Goal: Task Accomplishment & Management: Manage account settings

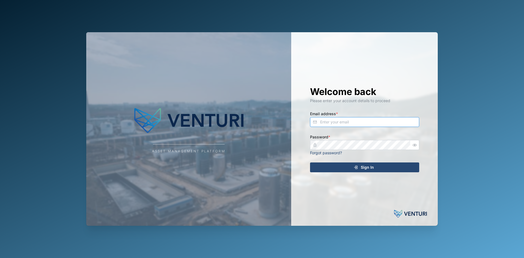
click at [344, 121] on input "Email address *" at bounding box center [364, 122] width 109 height 10
type input "sam.gopez@venturi.io"
click at [310, 162] on button "Sign In" at bounding box center [364, 167] width 109 height 10
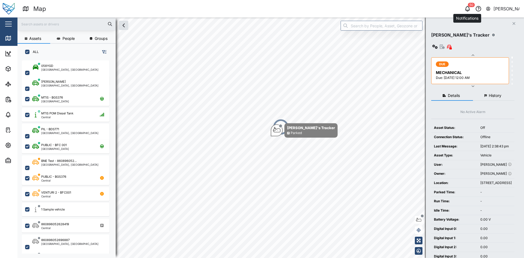
click at [470, 10] on icon "button" at bounding box center [467, 8] width 7 height 7
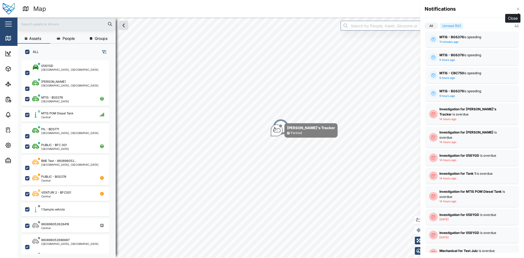
click at [518, 8] on icon "button" at bounding box center [518, 9] width 4 height 4
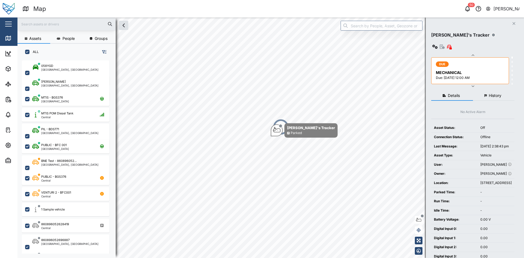
click at [497, 11] on div "Sam Gopez" at bounding box center [506, 8] width 26 height 7
click at [408, 9] on div "50 Sam Gopez" at bounding box center [399, 9] width 249 height 8
click at [495, 5] on button "Sam Gopez" at bounding box center [502, 9] width 34 height 8
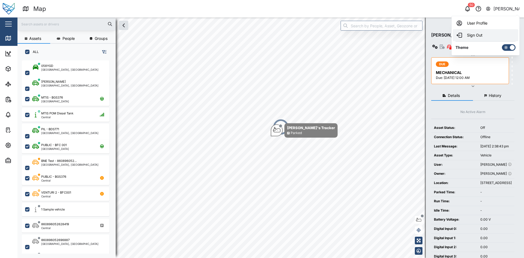
click at [477, 36] on div "Sign Out" at bounding box center [485, 35] width 59 height 7
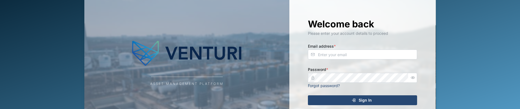
scroll to position [55, 0]
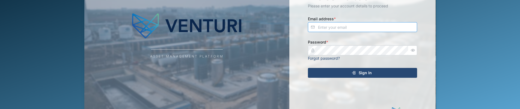
click at [328, 28] on input "Email address *" at bounding box center [362, 27] width 109 height 10
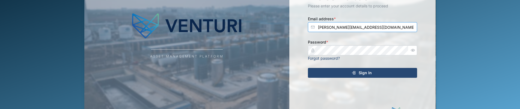
type input "julius.pamplona@venturi.io"
click at [413, 49] on icon "button" at bounding box center [413, 50] width 4 height 4
click at [376, 69] on div "Sign In" at bounding box center [361, 72] width 100 height 9
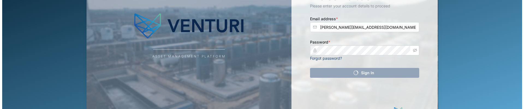
scroll to position [0, 0]
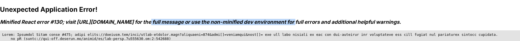
drag, startPoint x: 147, startPoint y: 19, endPoint x: 296, endPoint y: 21, distance: 149.0
click at [296, 21] on h3 "Minified React error #130; visit [URL][DOMAIN_NAME] for the full message or use…" at bounding box center [260, 22] width 520 height 6
click at [296, 23] on h3 "Minified React error #130; visit [URL][DOMAIN_NAME] for the full message or use…" at bounding box center [260, 22] width 520 height 6
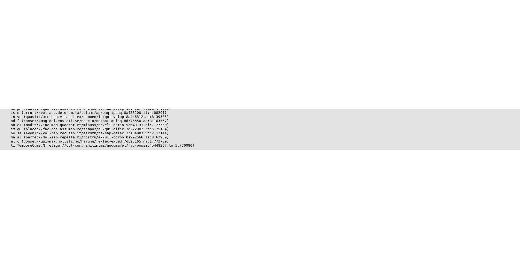
scroll to position [5, 0]
